Goal: Information Seeking & Learning: Understand process/instructions

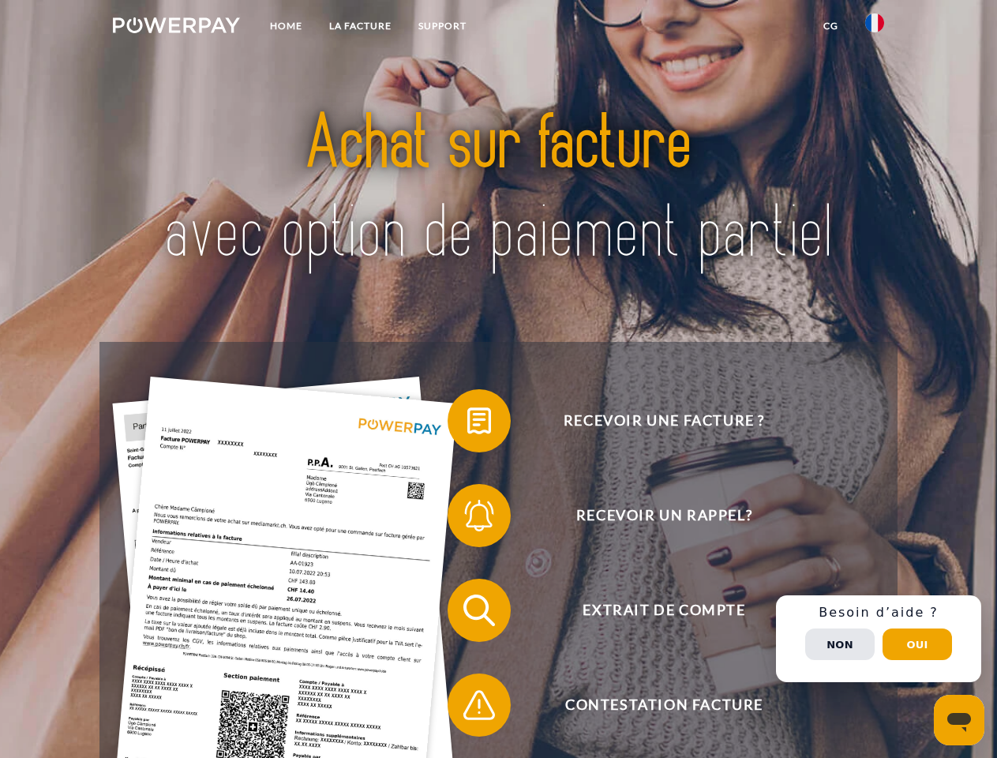
click at [176, 28] on img at bounding box center [176, 25] width 127 height 16
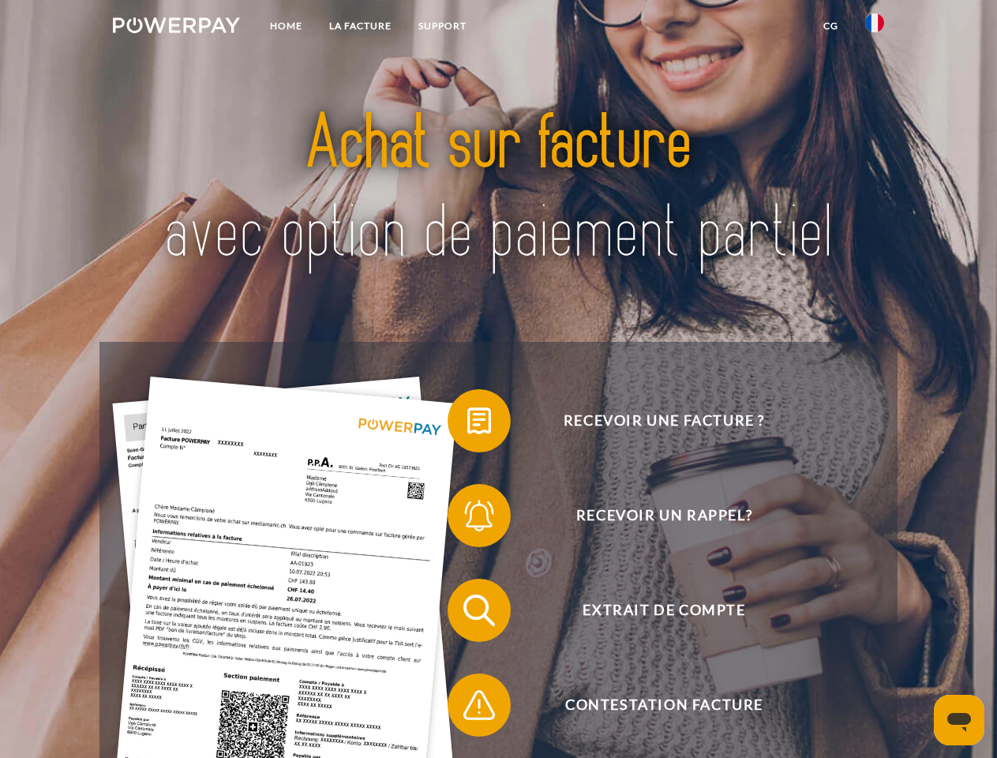
click at [875, 28] on img at bounding box center [874, 22] width 19 height 19
click at [831, 26] on link "CG" at bounding box center [831, 26] width 42 height 28
click at [467, 424] on span at bounding box center [455, 420] width 79 height 79
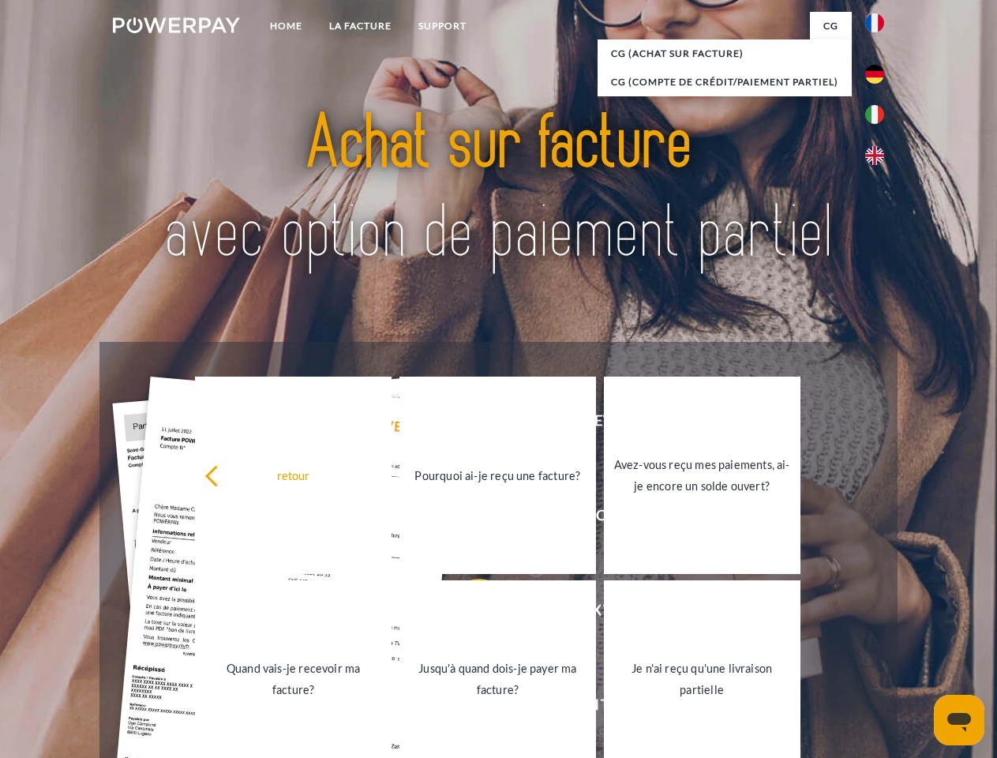
click at [467, 519] on div "retour Pourquoi ai-je reçu une facture? Avez-vous reçu mes paiements, ai-je enc…" at bounding box center [498, 576] width 638 height 407
click at [467, 614] on link "Jusqu'à quand dois-je payer ma facture?" at bounding box center [498, 678] width 197 height 197
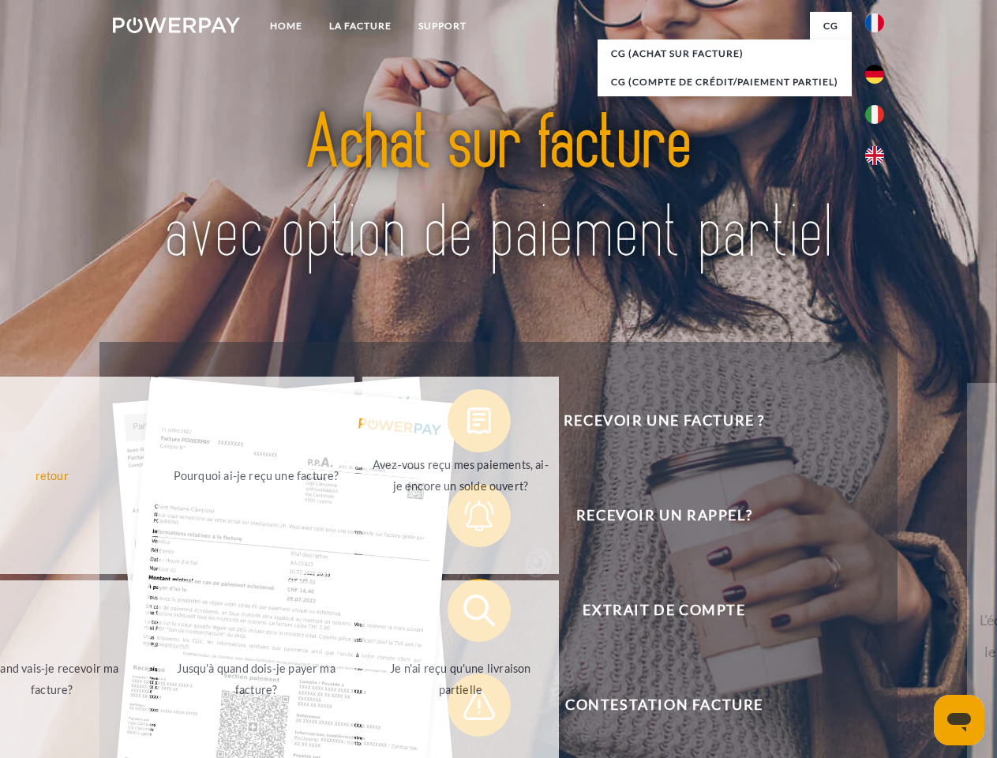
click at [467, 708] on span at bounding box center [455, 705] width 79 height 79
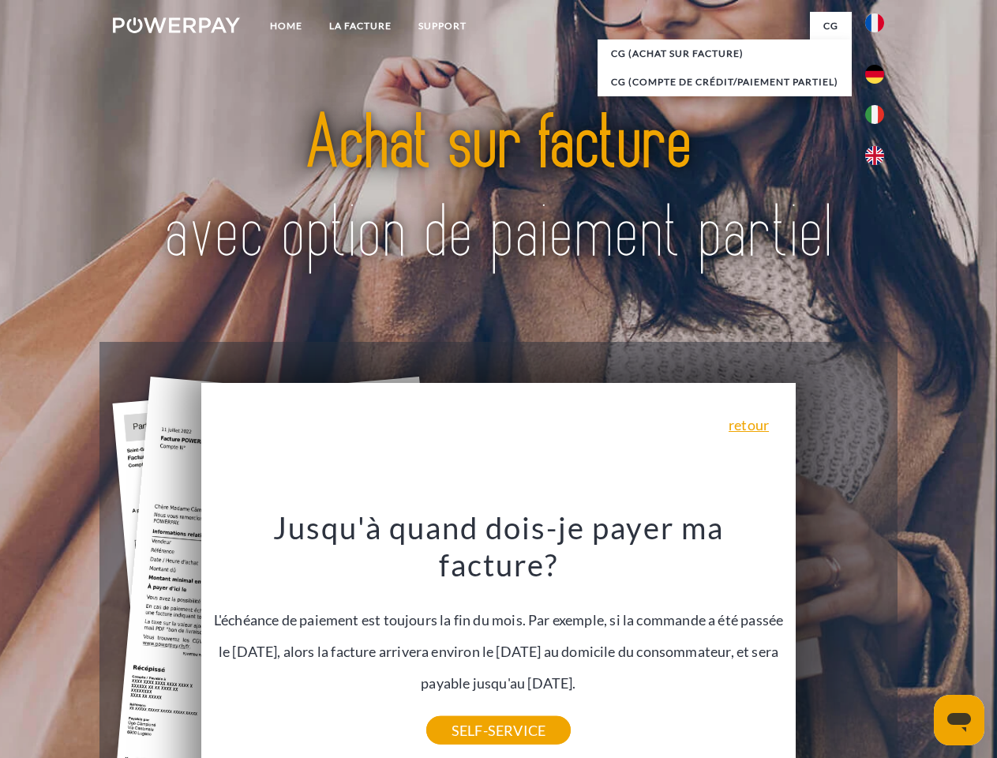
click at [879, 639] on div "Recevoir une facture ? Recevoir un rappel? Extrait de compte retour" at bounding box center [498, 658] width 798 height 632
click at [840, 642] on span "Extrait de compte" at bounding box center [664, 610] width 387 height 63
click at [918, 644] on header "Home LA FACTURE Support" at bounding box center [498, 545] width 997 height 1090
